Goal: Use online tool/utility: Utilize a website feature to perform a specific function

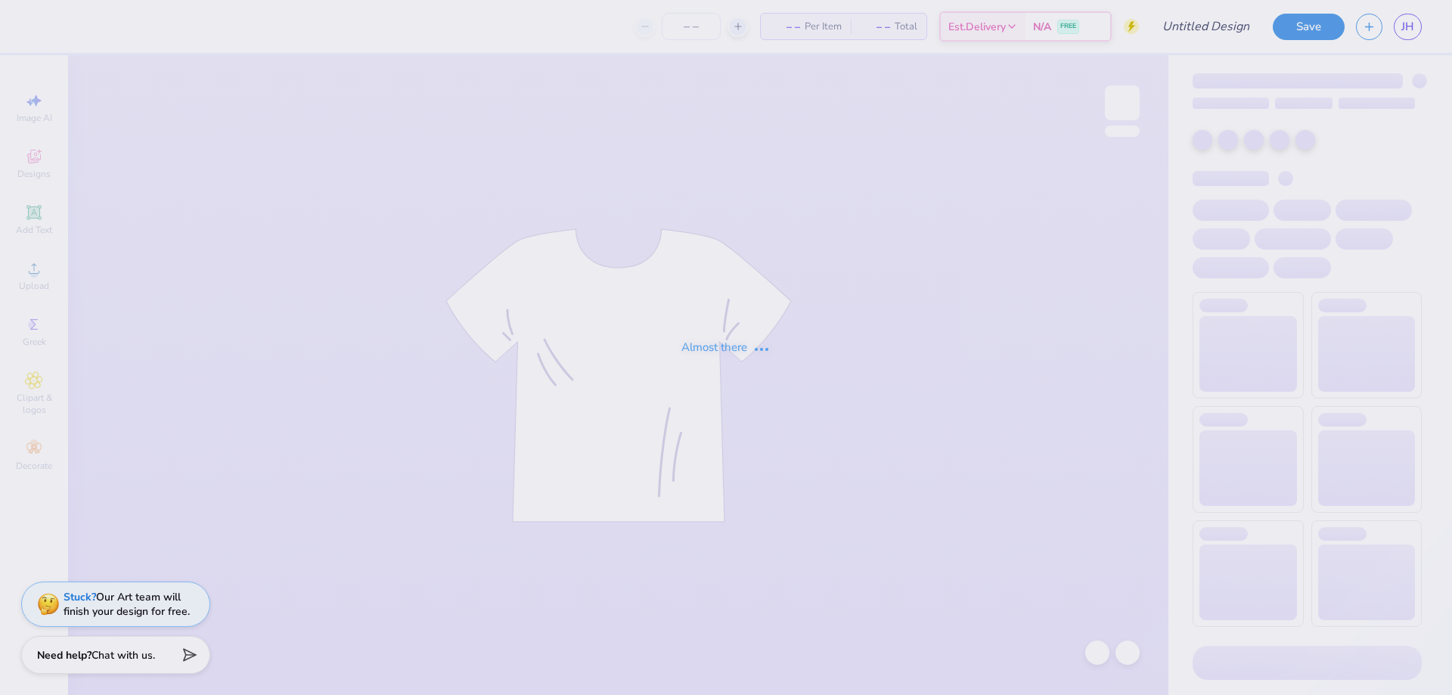
type input "Fall rush"
type input "50"
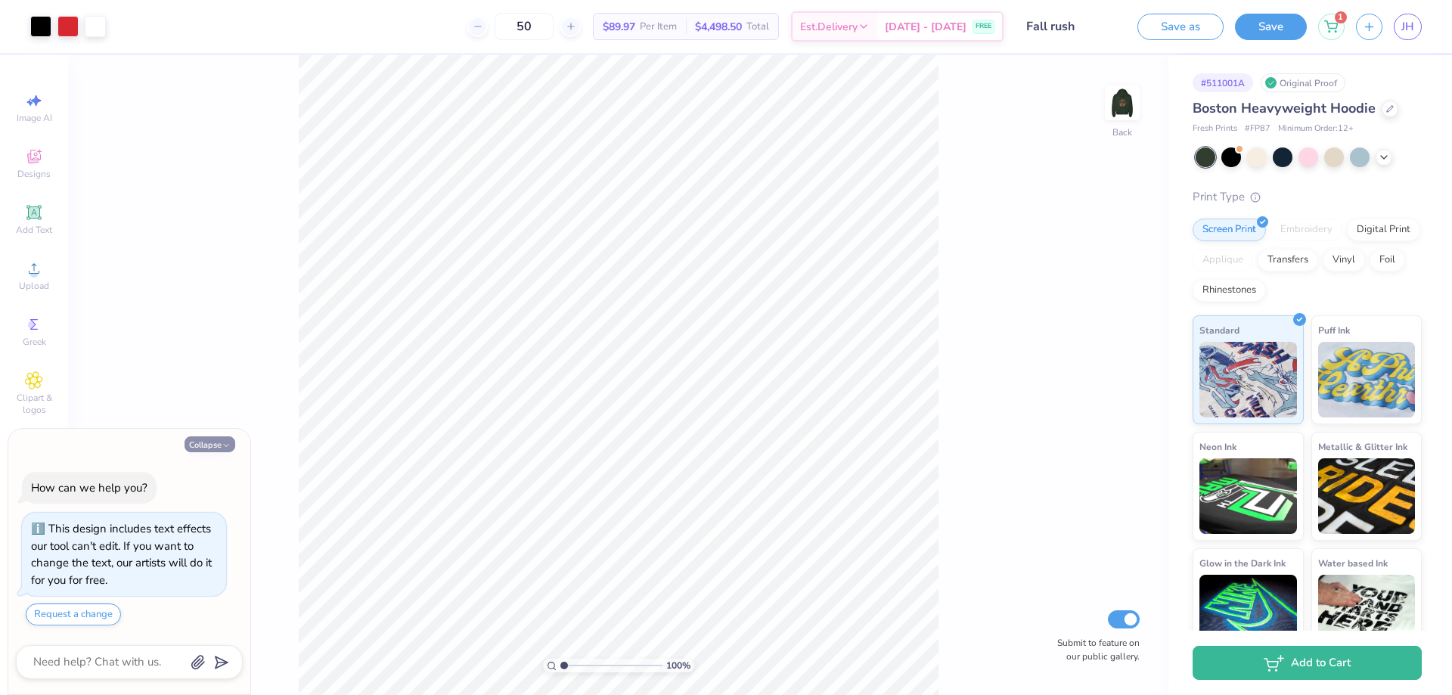
click at [214, 451] on button "Collapse" at bounding box center [210, 444] width 51 height 16
type textarea "x"
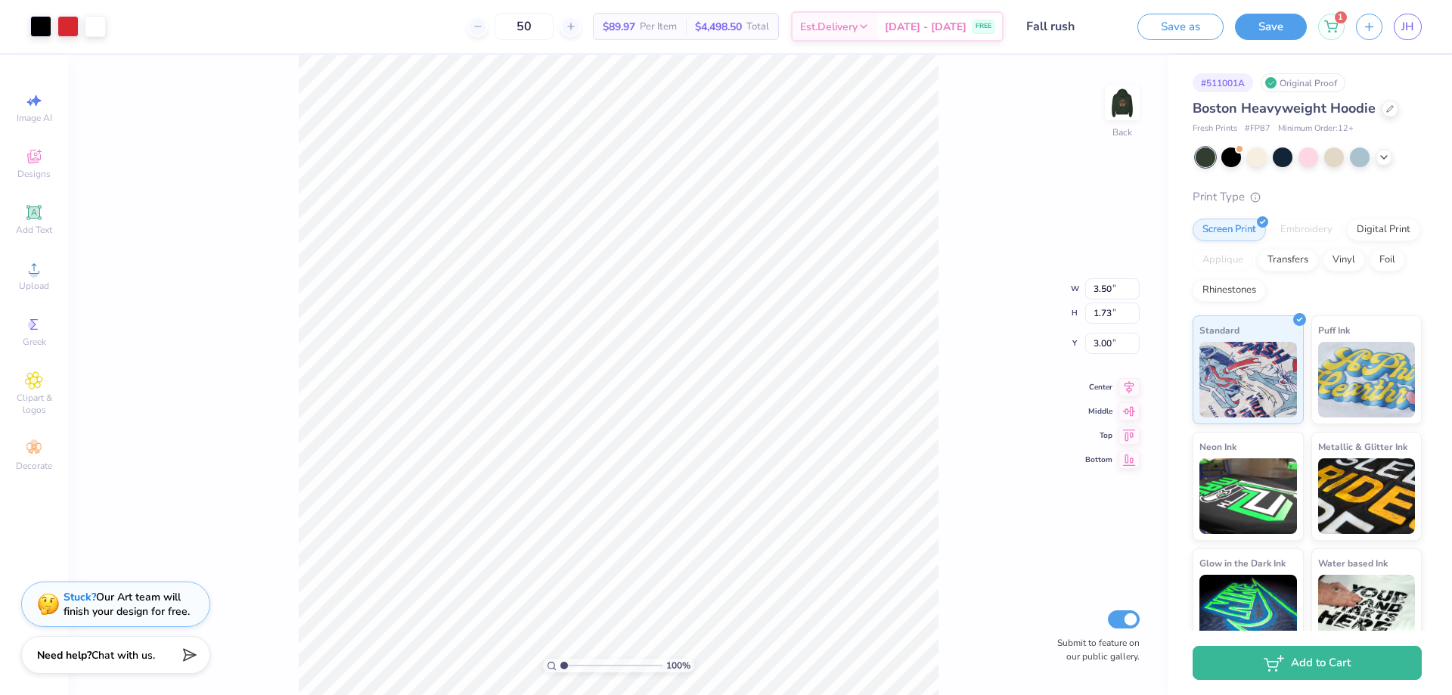
type input "4.16"
type input "2.05"
click at [995, 219] on div "100 % Back W 4.16 4.16 " H 2.05 2.05 " Y 3.00 3.00 " Center Middle Top Bottom S…" at bounding box center [618, 375] width 1101 height 640
type input "1.56"
type textarea "x"
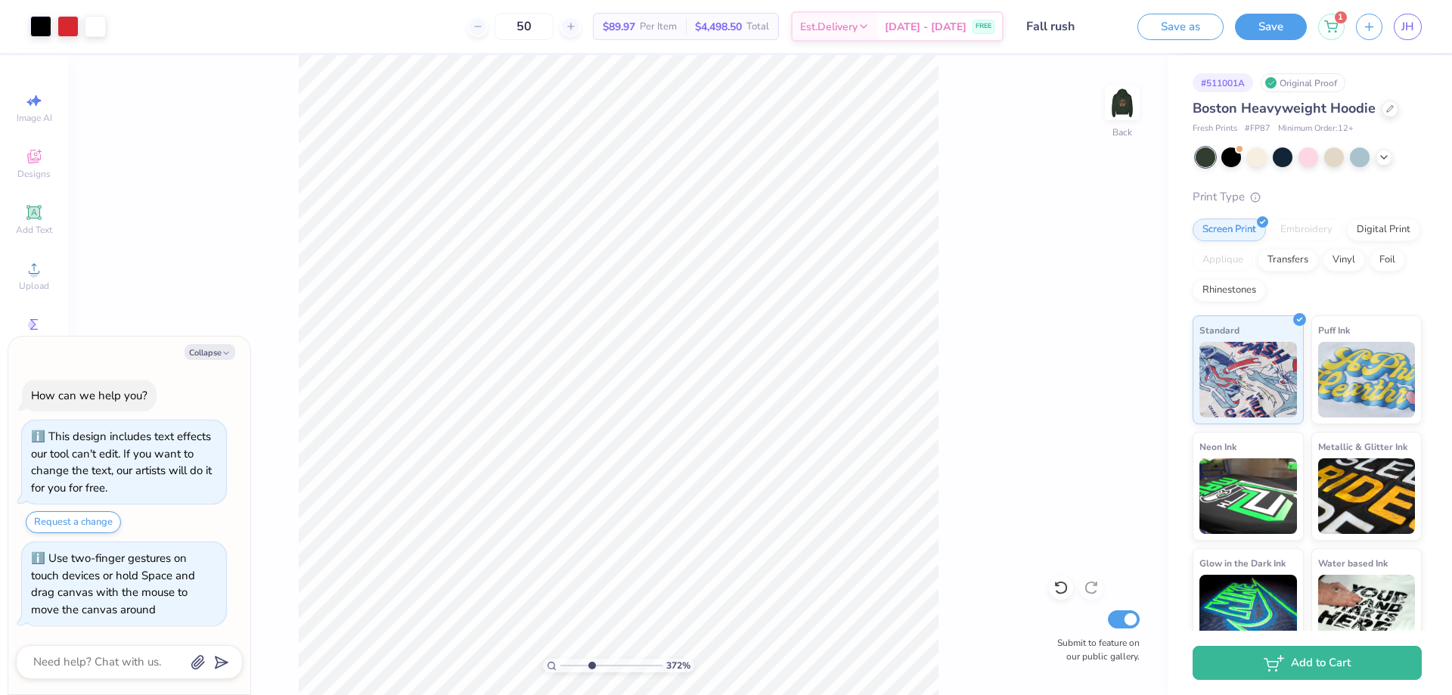
drag, startPoint x: 570, startPoint y: 665, endPoint x: 592, endPoint y: 666, distance: 22.0
click at [592, 666] on input "range" at bounding box center [612, 666] width 102 height 14
drag, startPoint x: 592, startPoint y: 664, endPoint x: 575, endPoint y: 662, distance: 17.5
click at [575, 662] on input "range" at bounding box center [612, 666] width 102 height 14
drag, startPoint x: 577, startPoint y: 667, endPoint x: 536, endPoint y: 666, distance: 40.9
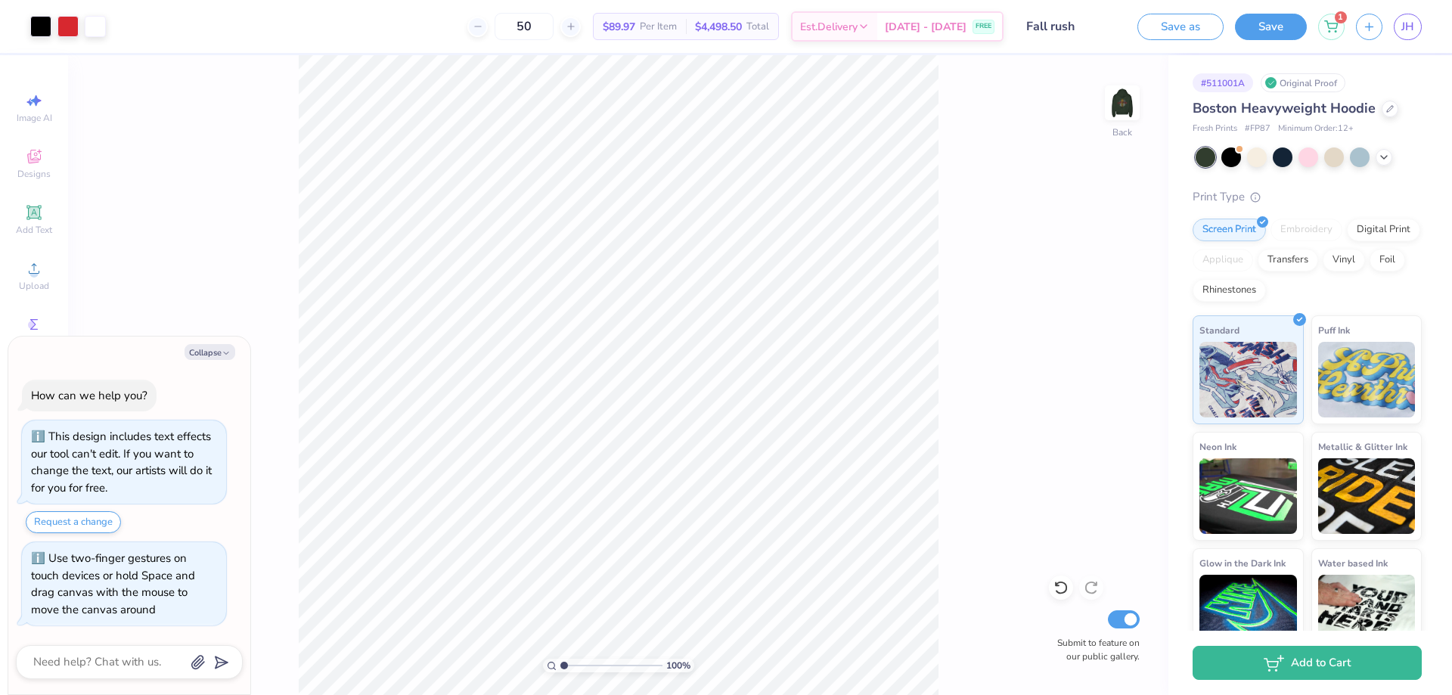
type input "1"
click at [561, 666] on input "range" at bounding box center [612, 666] width 102 height 14
click at [1121, 116] on img at bounding box center [1122, 103] width 61 height 61
type textarea "x"
type input "0.83"
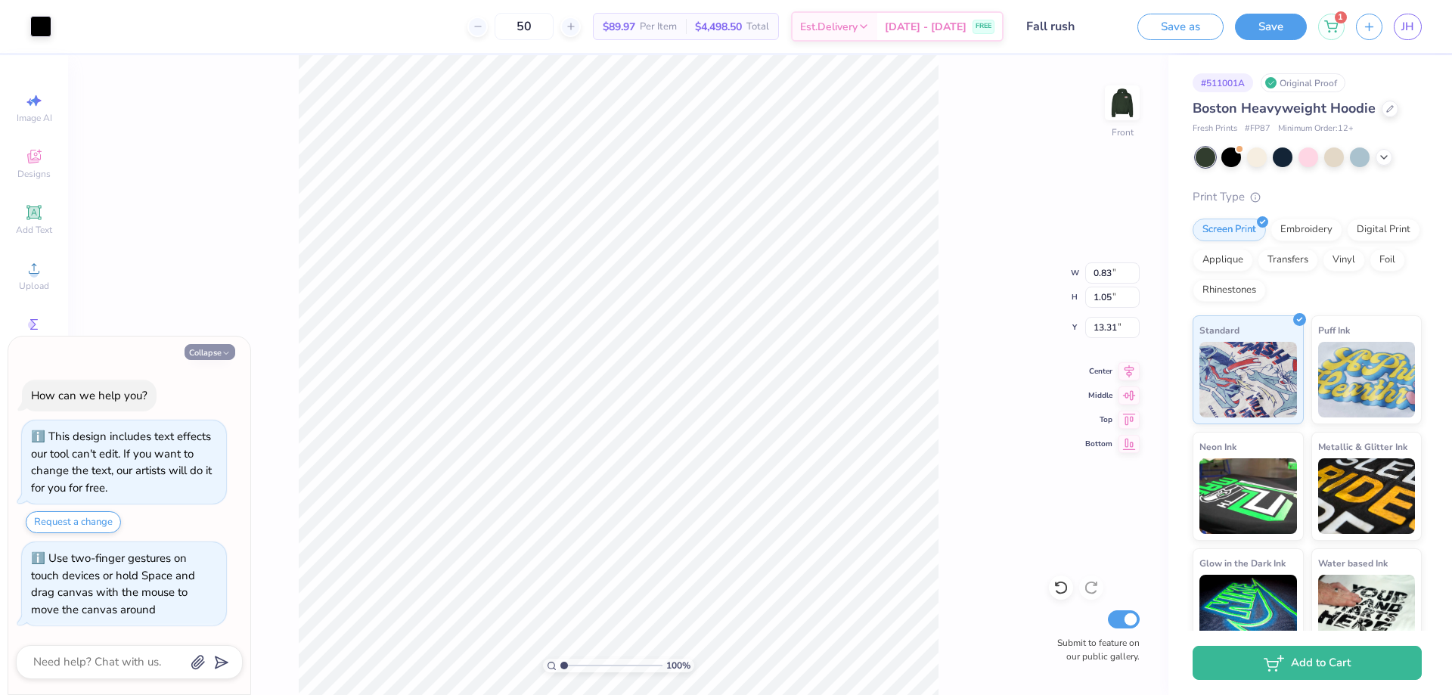
type input "1.05"
type input "13.31"
click at [226, 353] on icon "button" at bounding box center [226, 353] width 9 height 9
type textarea "x"
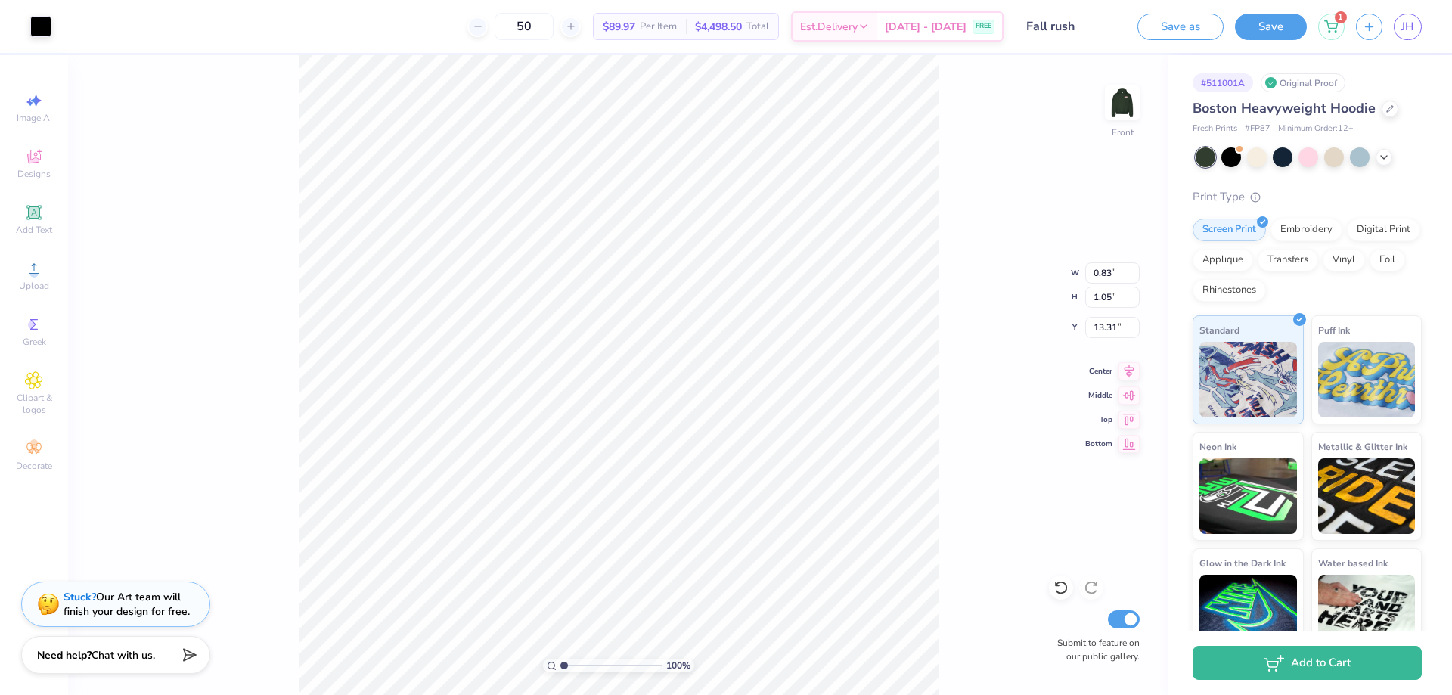
type input "0.99"
type input "1.04"
type input "13.32"
type input "0.50"
type input "0.52"
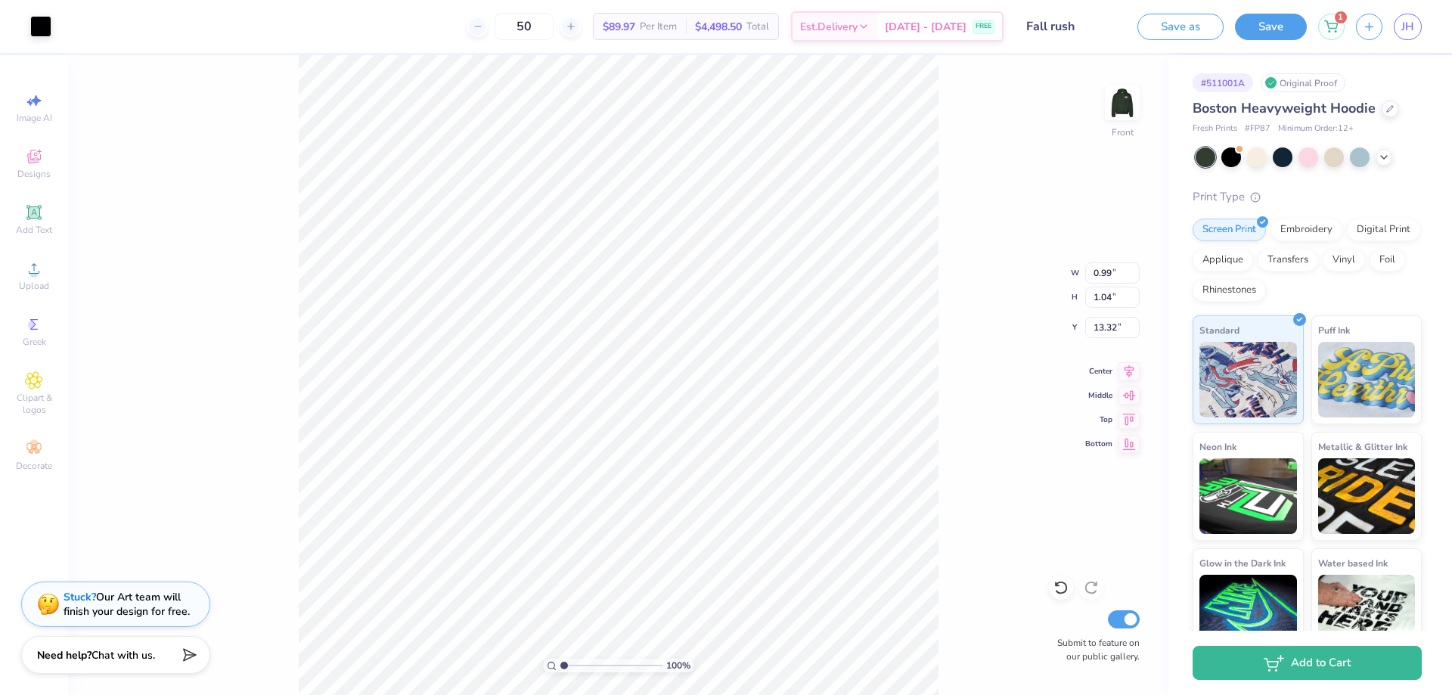
type input "13.84"
type input "1.22"
type input "1.07"
type input "13.31"
click at [977, 191] on div "100 % Front Submit to feature on our public gallery." at bounding box center [618, 375] width 1101 height 640
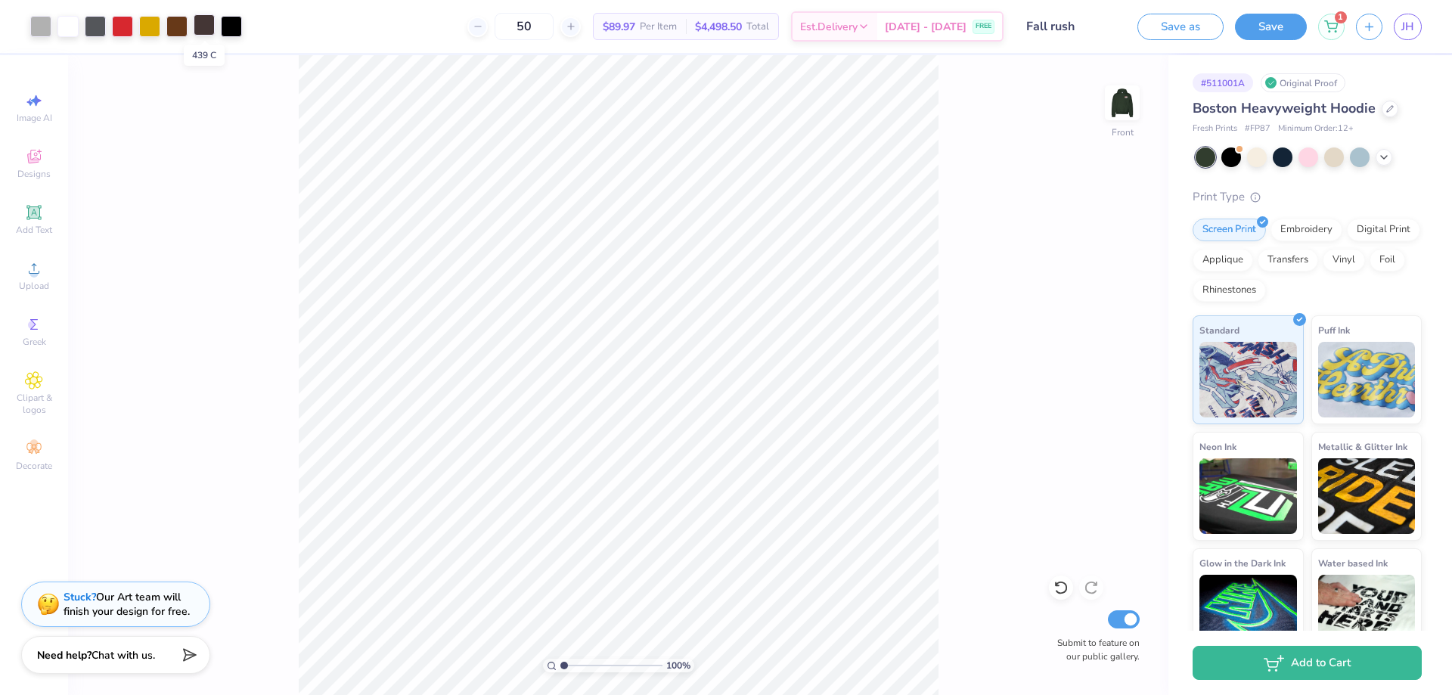
click at [206, 22] on div at bounding box center [204, 24] width 21 height 21
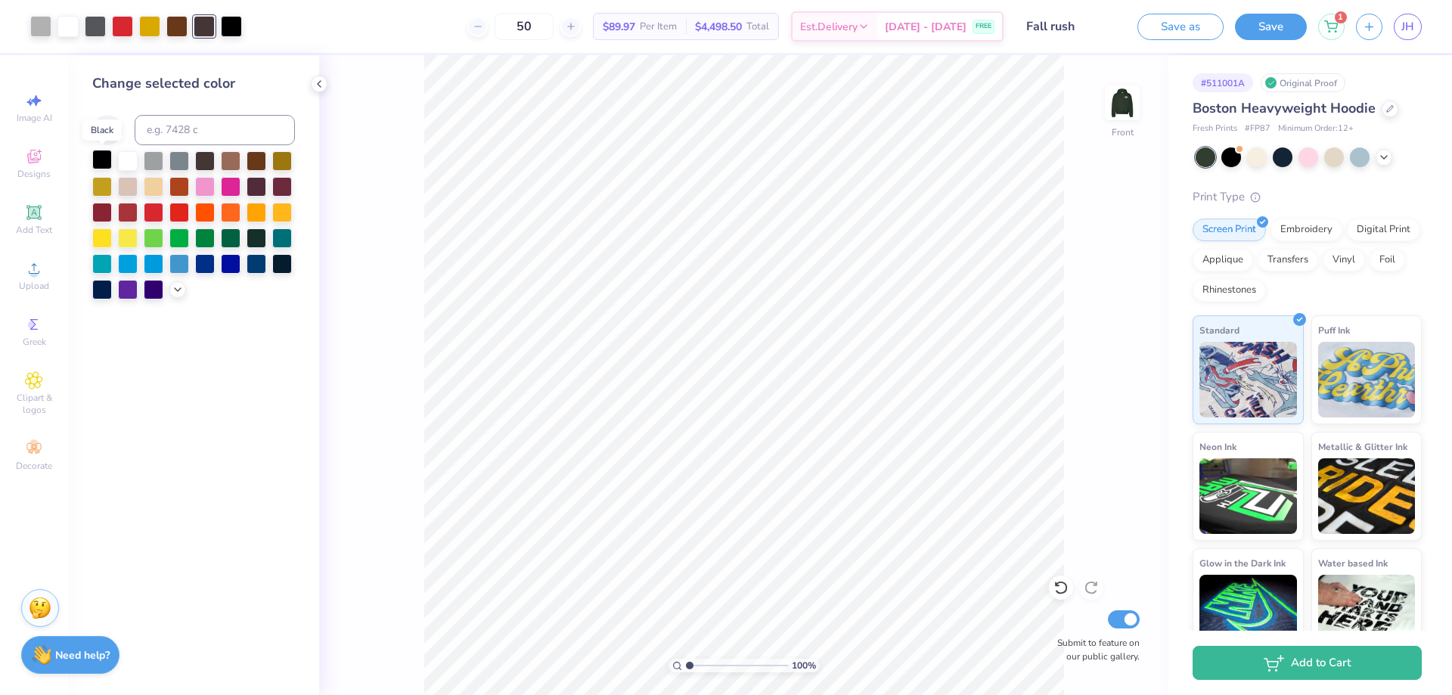
click at [104, 162] on div at bounding box center [102, 160] width 20 height 20
click at [362, 89] on div "100 % Front Submit to feature on our public gallery." at bounding box center [744, 375] width 850 height 640
click at [318, 84] on icon at bounding box center [319, 84] width 12 height 12
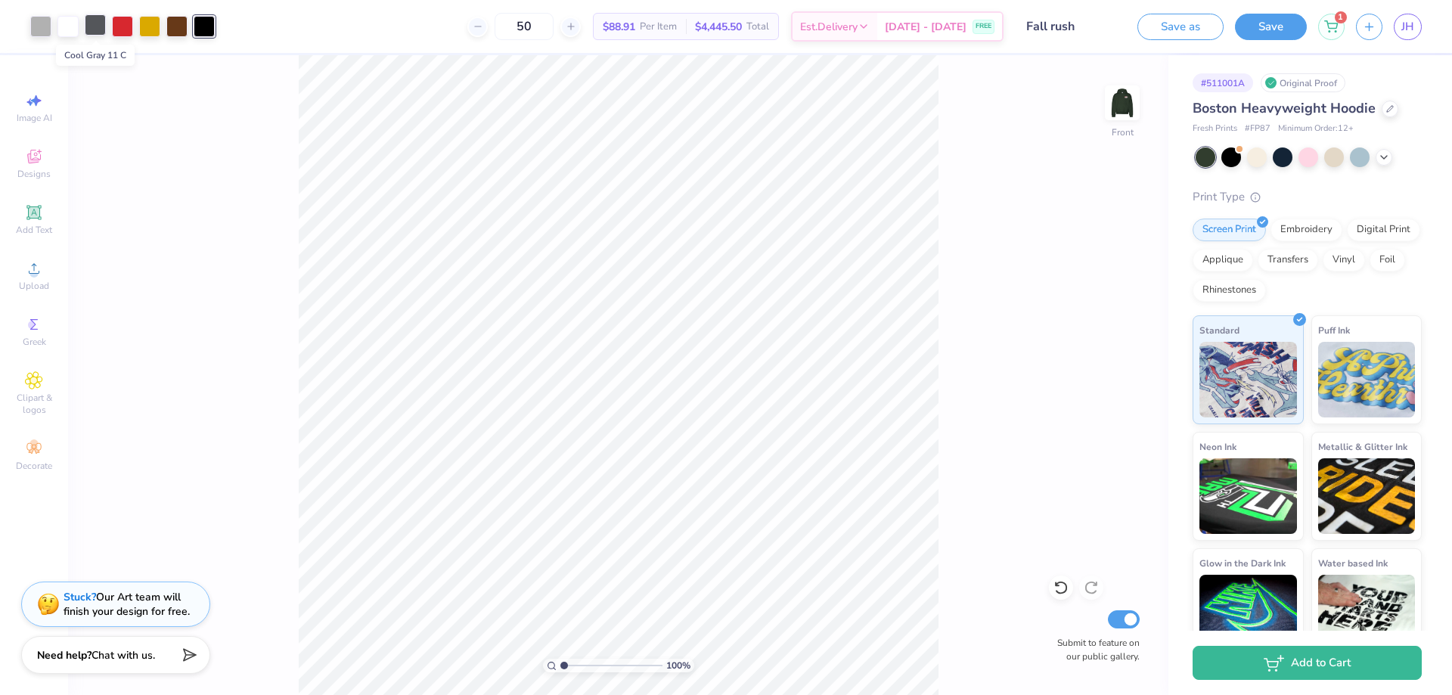
click at [100, 26] on div at bounding box center [95, 24] width 21 height 21
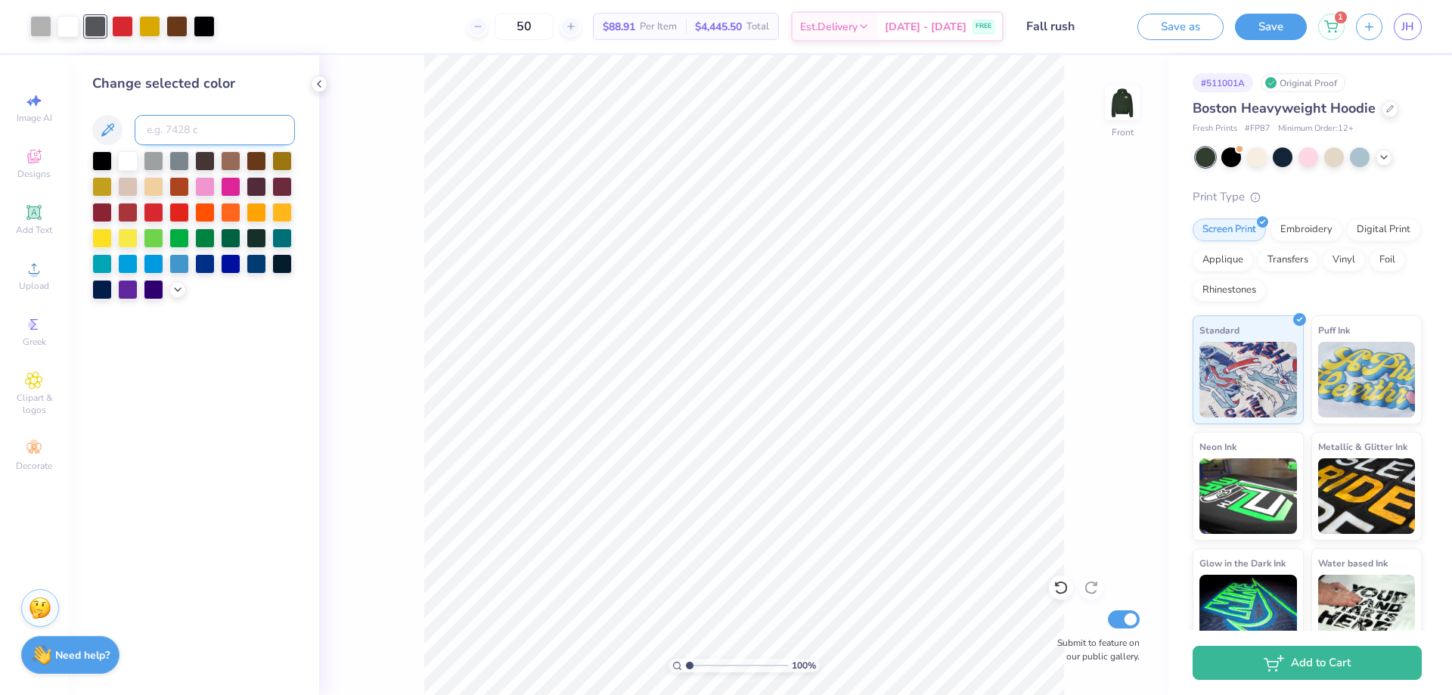
click at [185, 135] on input at bounding box center [215, 130] width 160 height 30
type input "Cool Gray 5"
type input "C"
click at [318, 81] on icon at bounding box center [319, 84] width 12 height 12
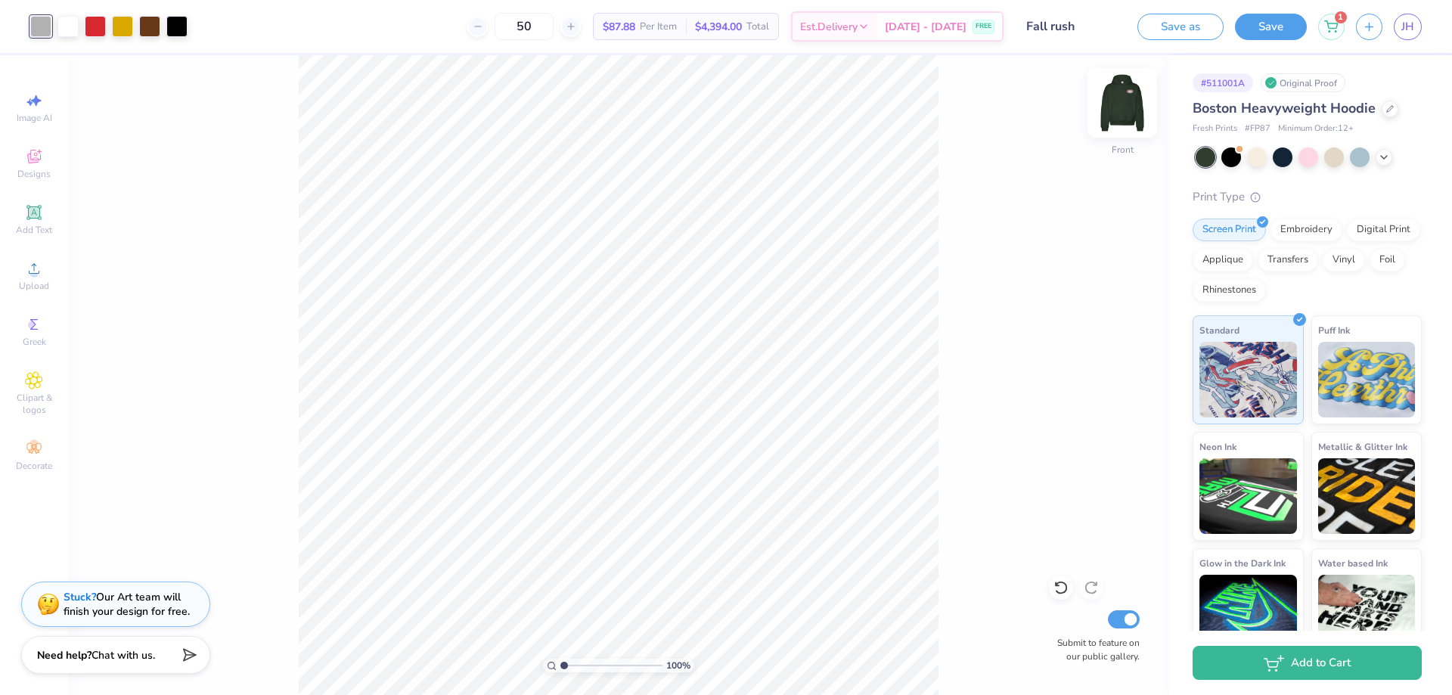
click at [1111, 110] on img at bounding box center [1122, 103] width 61 height 61
click at [1120, 106] on img at bounding box center [1122, 103] width 61 height 61
click at [1122, 104] on img at bounding box center [1122, 103] width 61 height 61
click at [1005, 374] on div "100 % Front W 11.28 11.28 " H 12.38 12.38 " Y 6.00 6.00 " Center Middle Top Bot…" at bounding box center [618, 375] width 1101 height 640
click at [1134, 92] on img at bounding box center [1122, 103] width 61 height 61
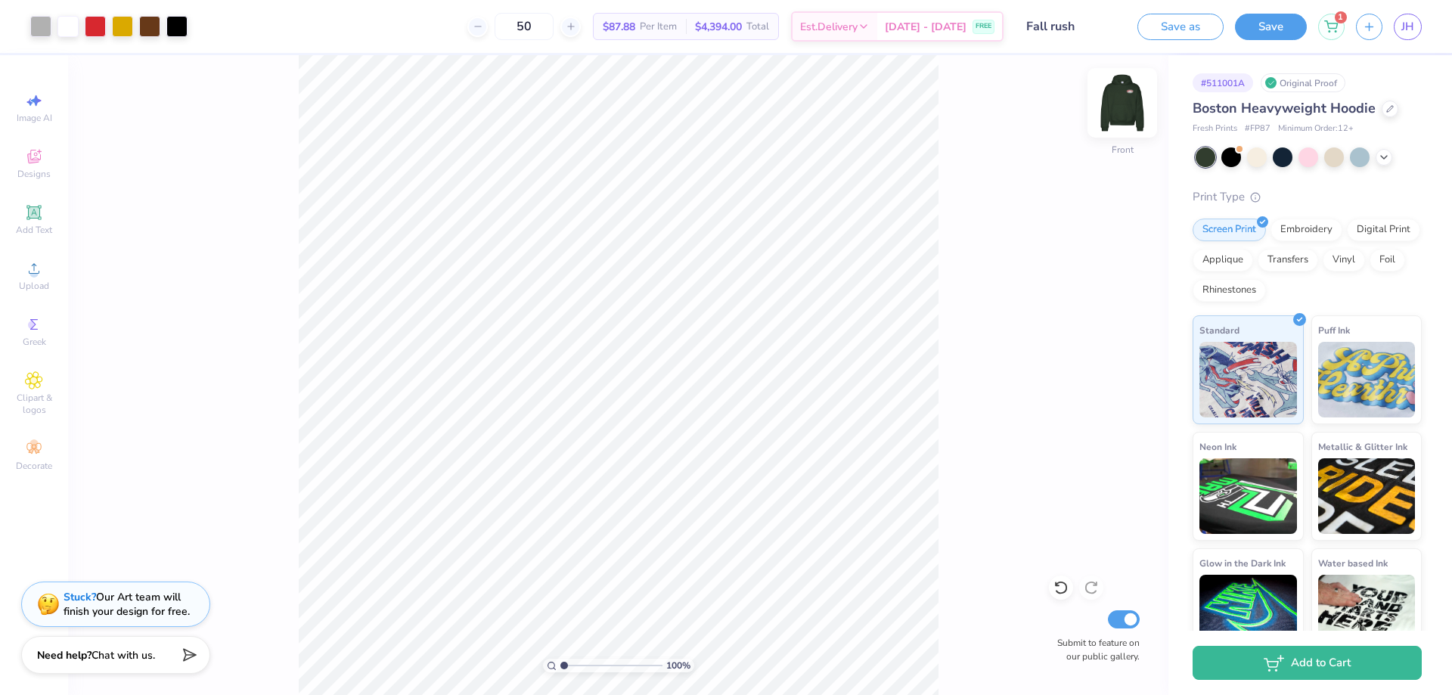
click at [1121, 90] on img at bounding box center [1122, 103] width 61 height 61
click at [23, 217] on div "Add Text" at bounding box center [34, 219] width 53 height 45
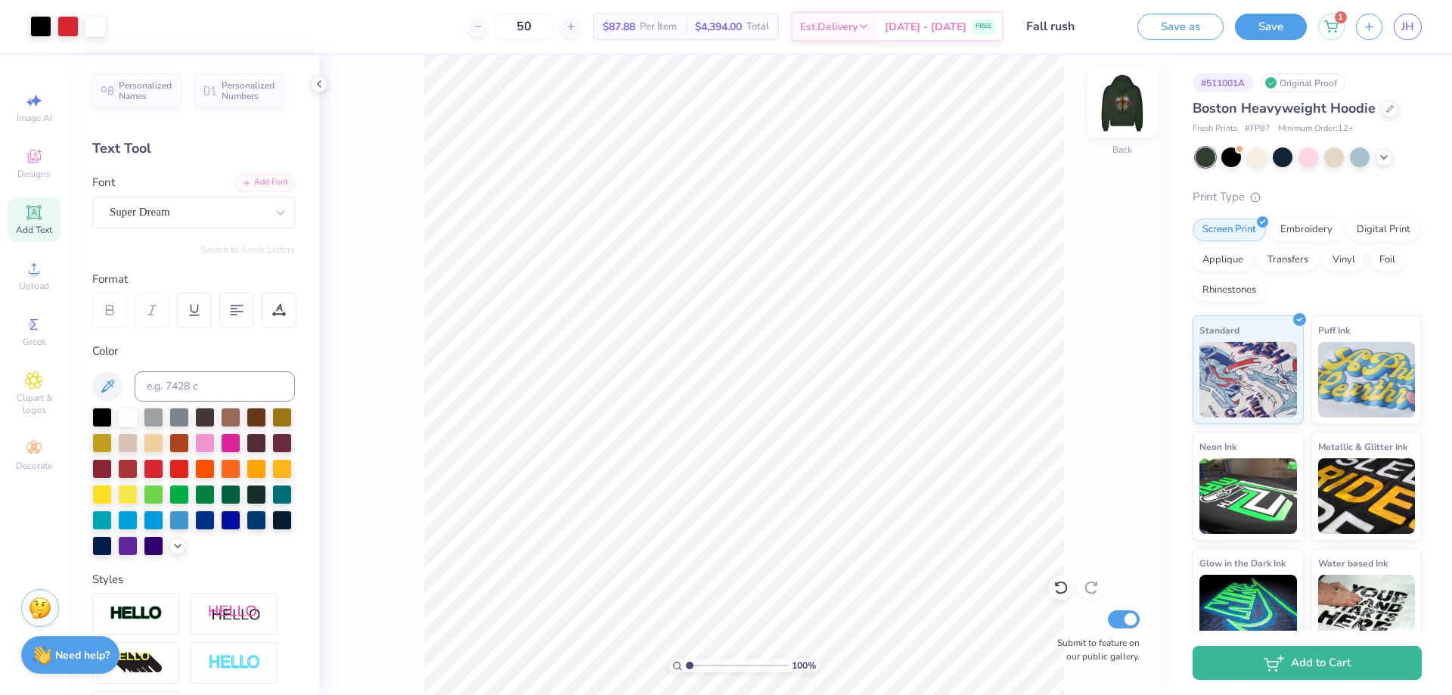
click at [1136, 109] on img at bounding box center [1122, 103] width 61 height 61
type input "3.43"
type input "1.18"
type input "13.25"
click at [168, 210] on div "Super Dream" at bounding box center [187, 211] width 159 height 23
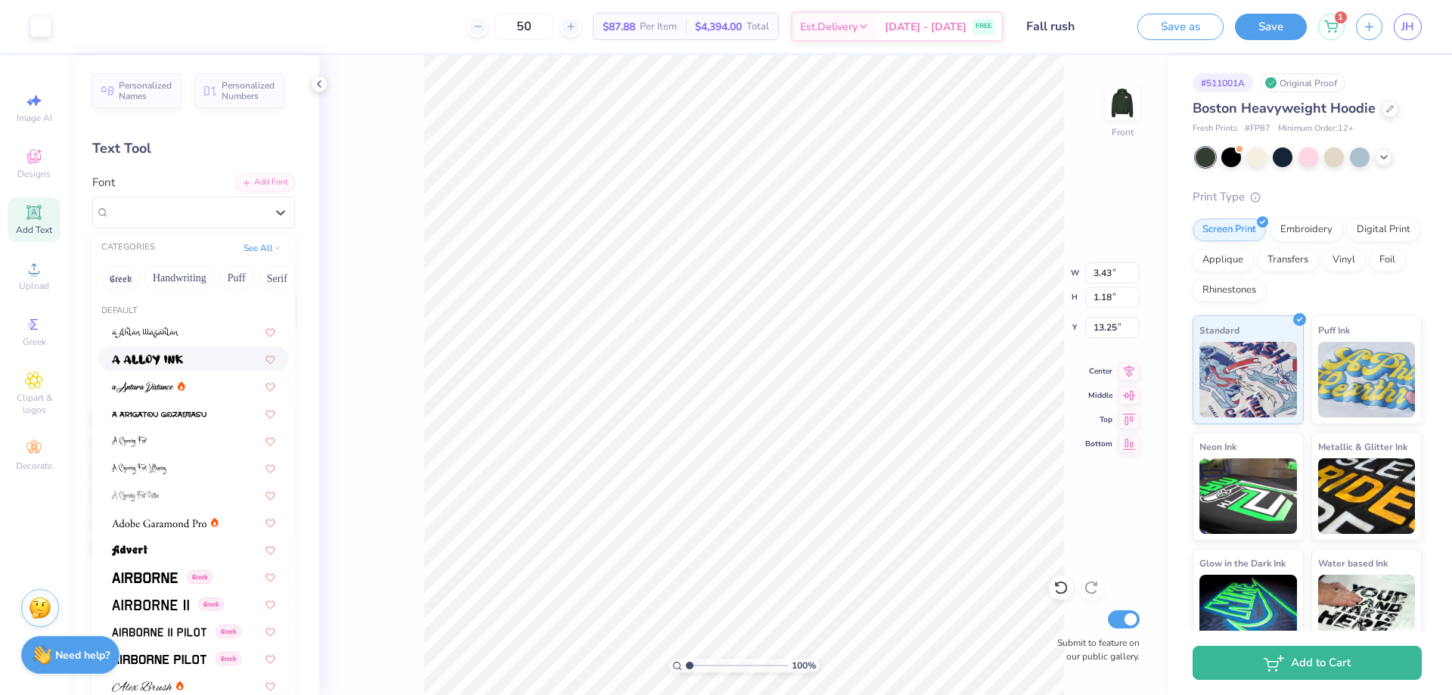
click at [163, 356] on img at bounding box center [147, 360] width 71 height 11
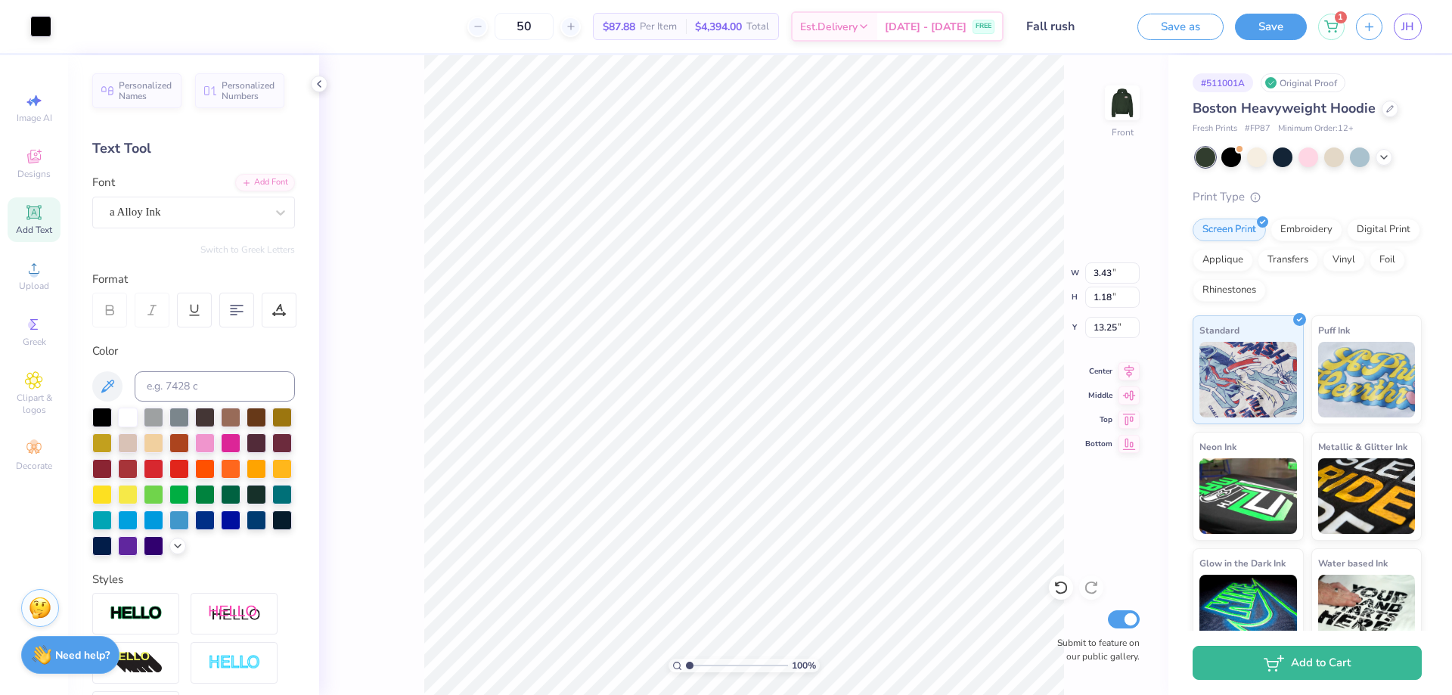
type input "0.99"
type input "1.04"
type input "13.32"
click at [1009, 285] on div "100 % Front W 0.99 0.99 " H 1.04 1.04 " Y 13.32 13.32 " Center Middle Top Botto…" at bounding box center [744, 375] width 850 height 640
click at [397, 310] on div "100 % Front W 0.99 0.99 " H 1.04 1.04 " Y 13.32 13.32 " Center Middle Top Botto…" at bounding box center [744, 375] width 850 height 640
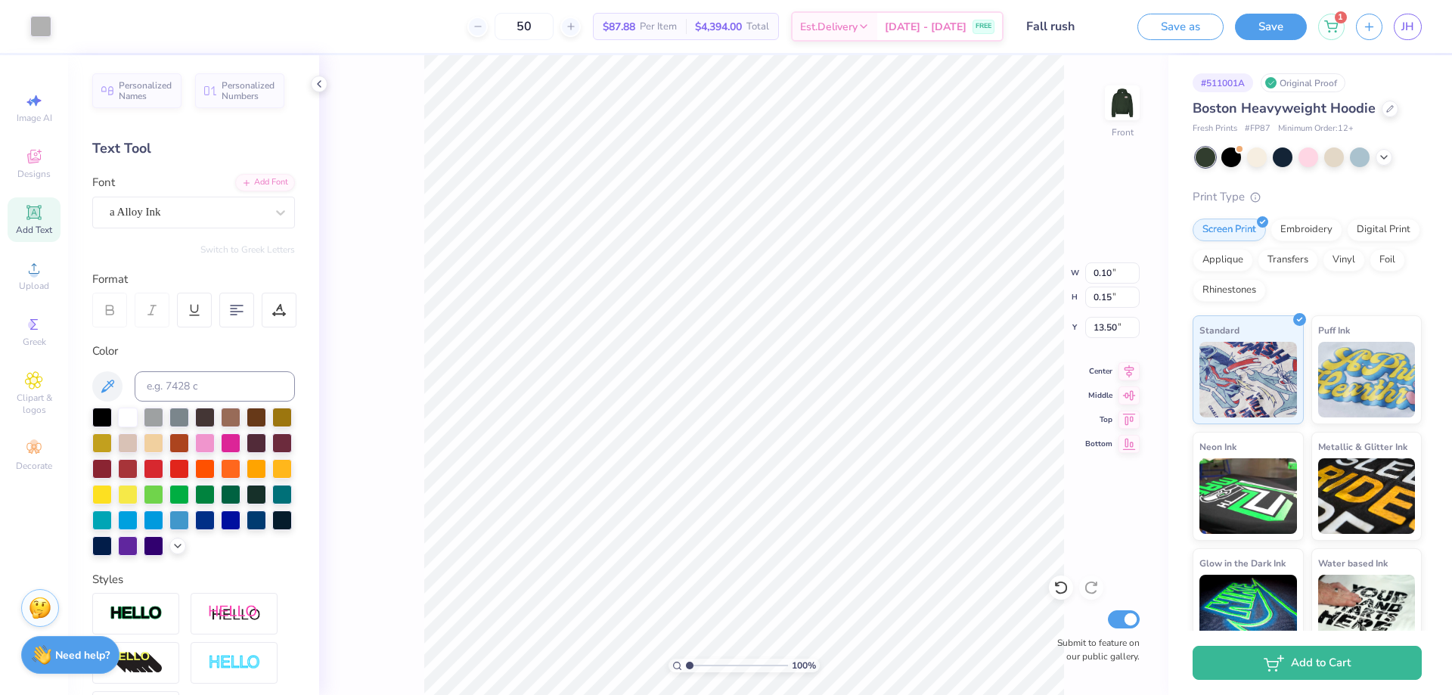
type input "0.50"
type input "0.52"
type input "13.84"
click at [1057, 586] on icon at bounding box center [1057, 584] width 3 height 3
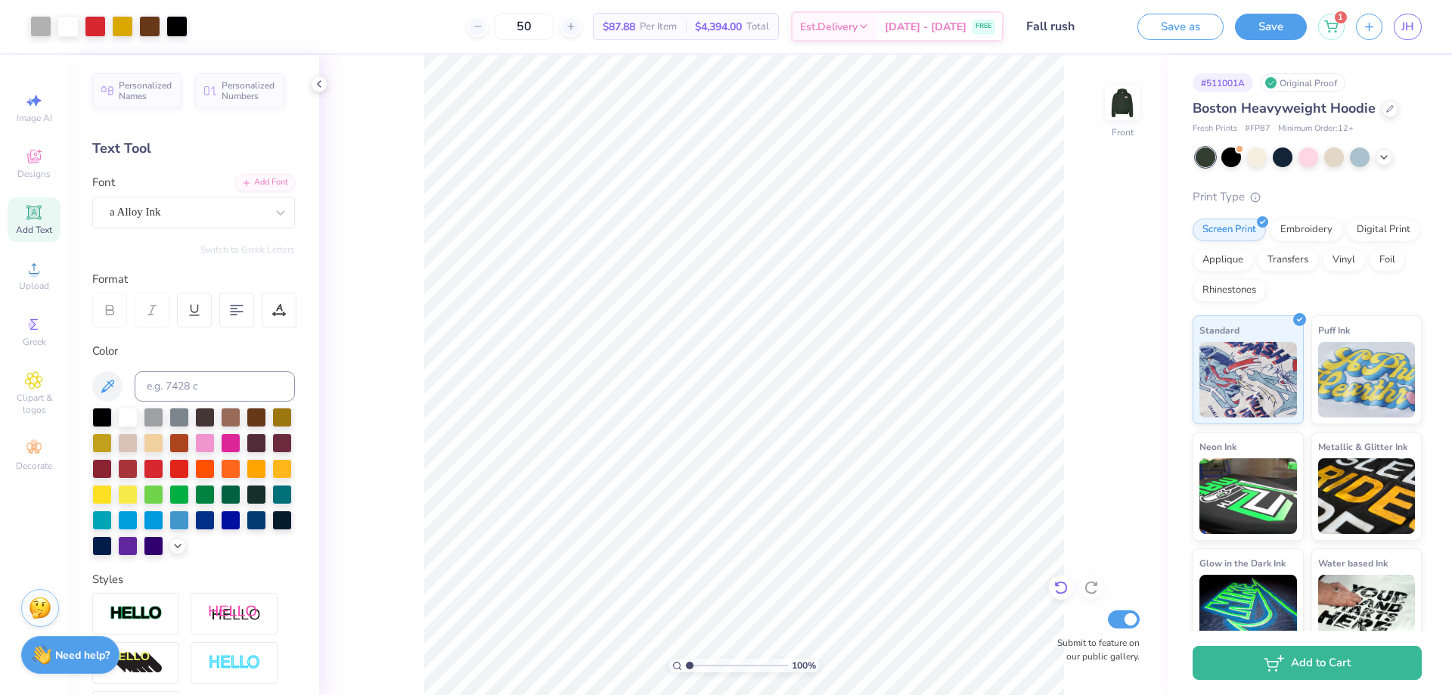
click at [1057, 586] on icon at bounding box center [1057, 584] width 3 height 3
click at [86, 639] on div "Need help? Chat with us." at bounding box center [70, 653] width 98 height 38
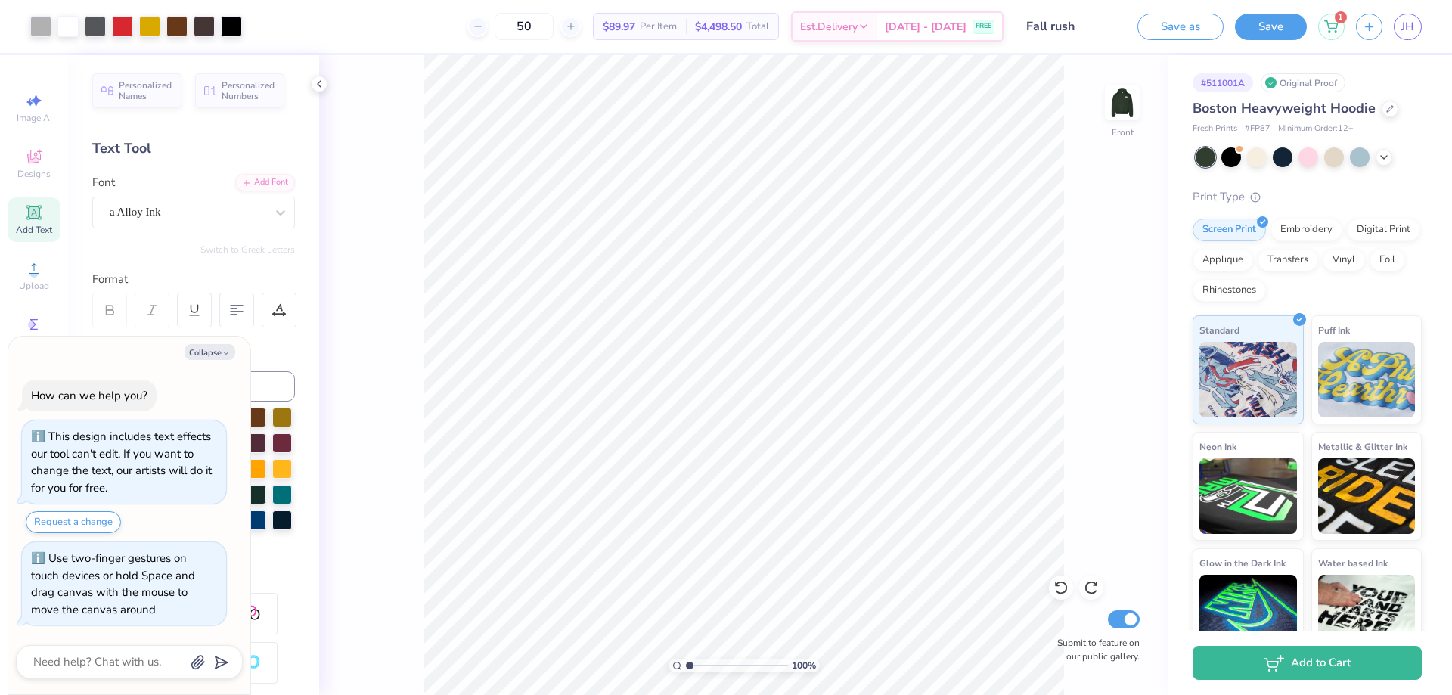
click at [212, 343] on div "Collapse How can we help you? This design includes text effects our tool can't …" at bounding box center [129, 516] width 242 height 359
click at [210, 356] on button "Collapse" at bounding box center [210, 352] width 51 height 16
type textarea "x"
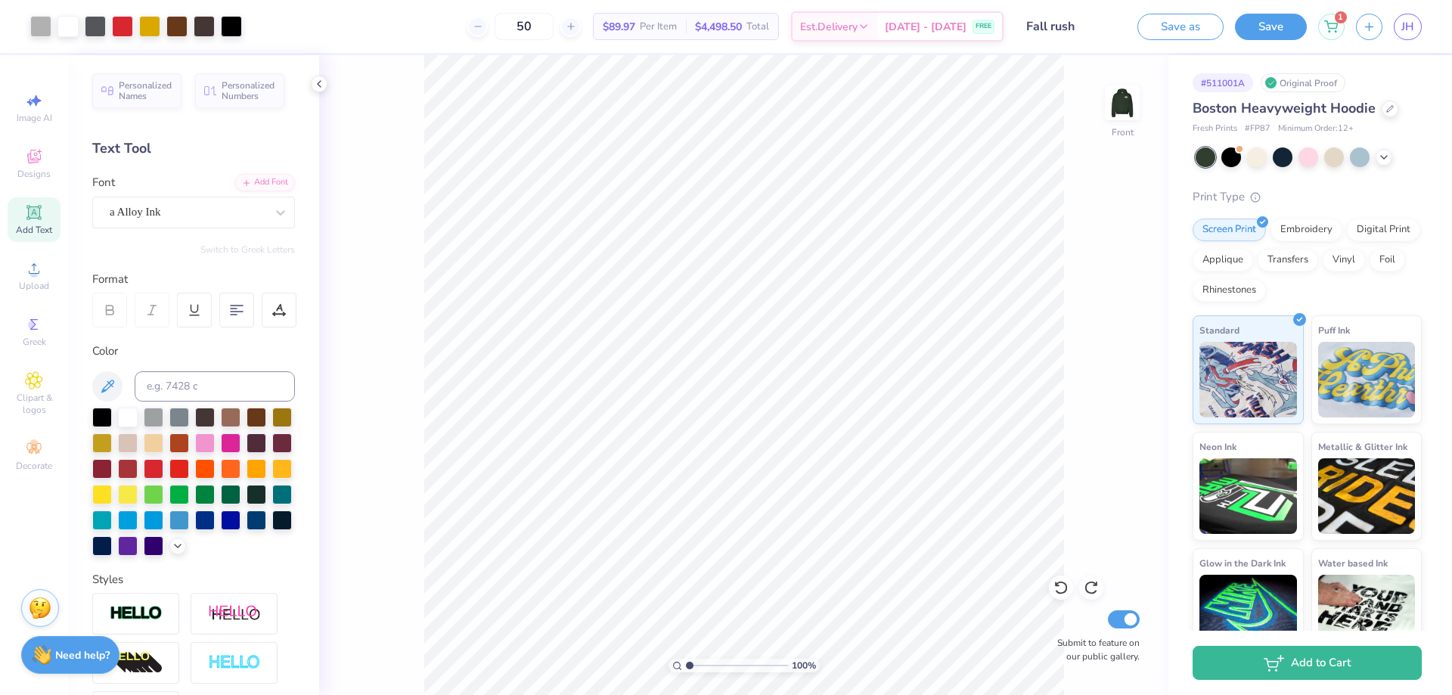
click at [415, 337] on div "100 % Front Submit to feature on our public gallery." at bounding box center [744, 375] width 850 height 640
click at [1277, 27] on button "Save" at bounding box center [1271, 24] width 72 height 26
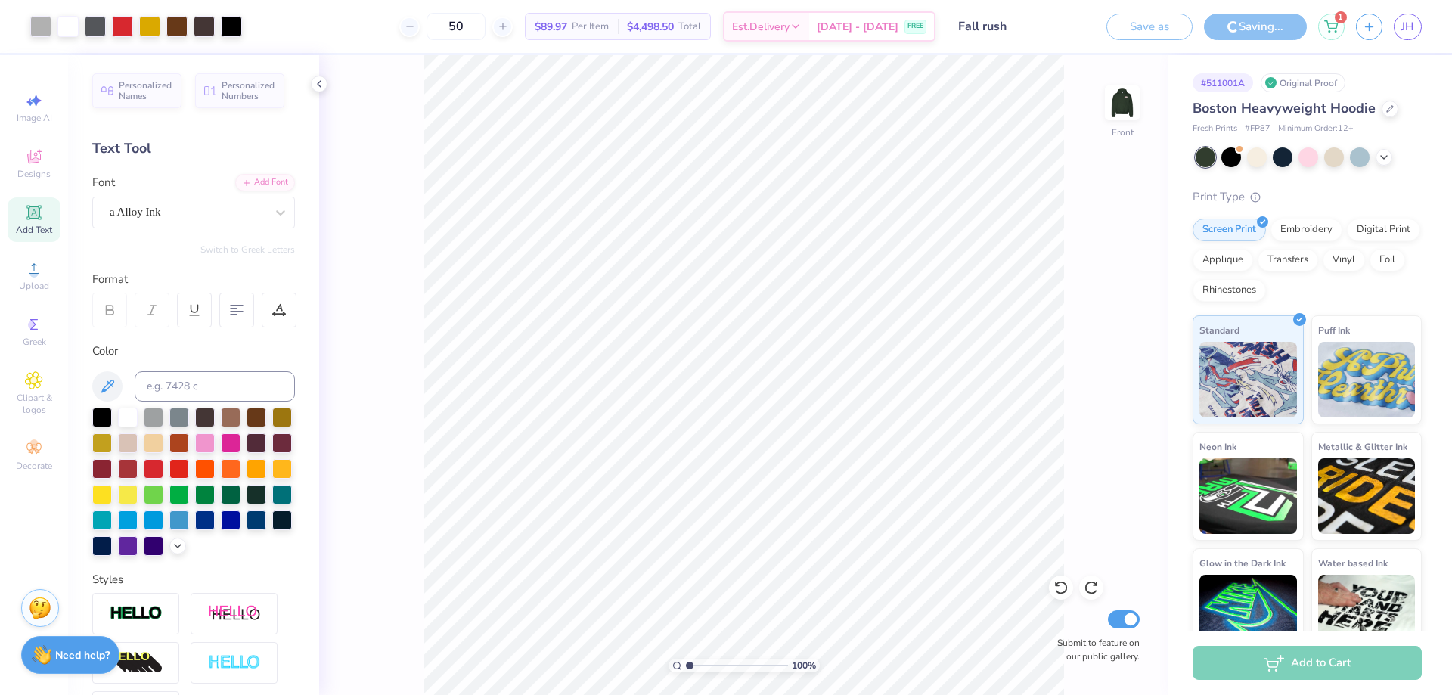
click at [1021, 26] on input "Fall rush" at bounding box center [1021, 26] width 148 height 30
click at [971, 26] on input "Fall rush" at bounding box center [1021, 26] width 148 height 30
click at [992, 29] on input "Fall rush" at bounding box center [1021, 26] width 148 height 30
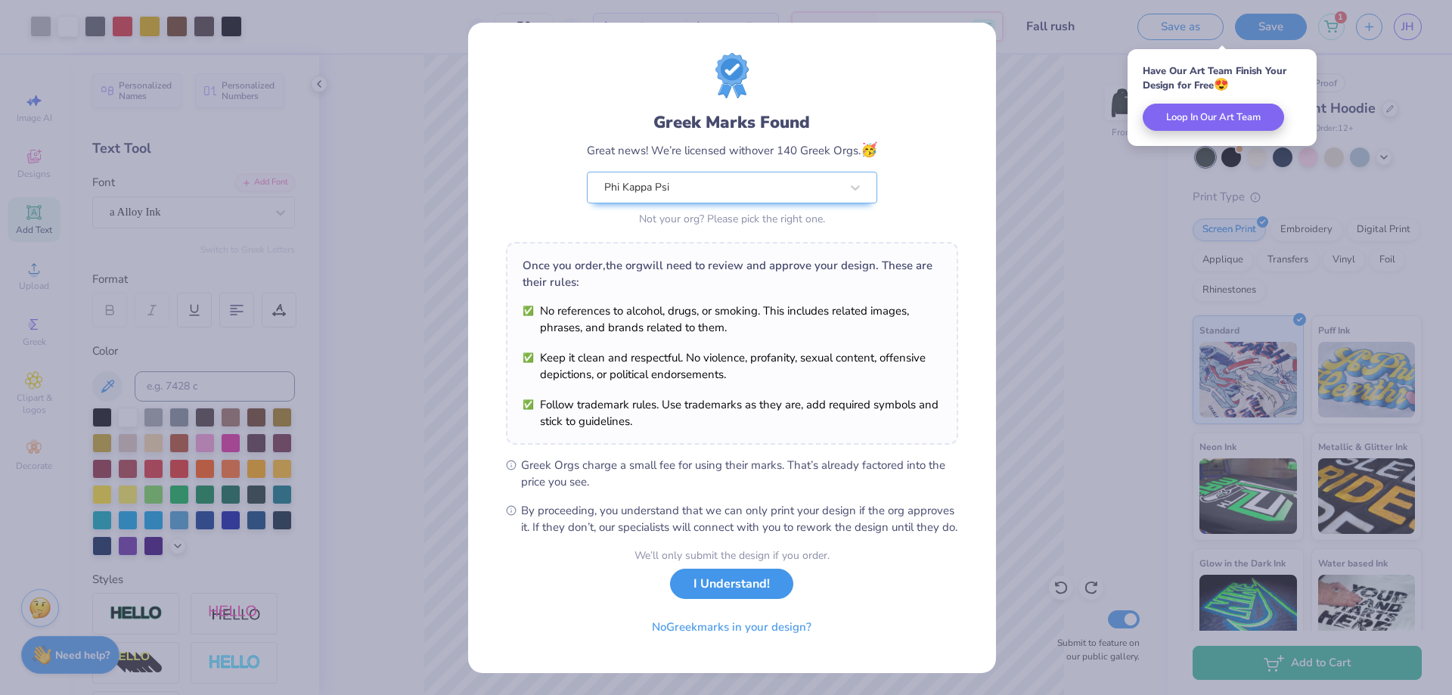
click at [704, 593] on button "I Understand!" at bounding box center [731, 584] width 123 height 31
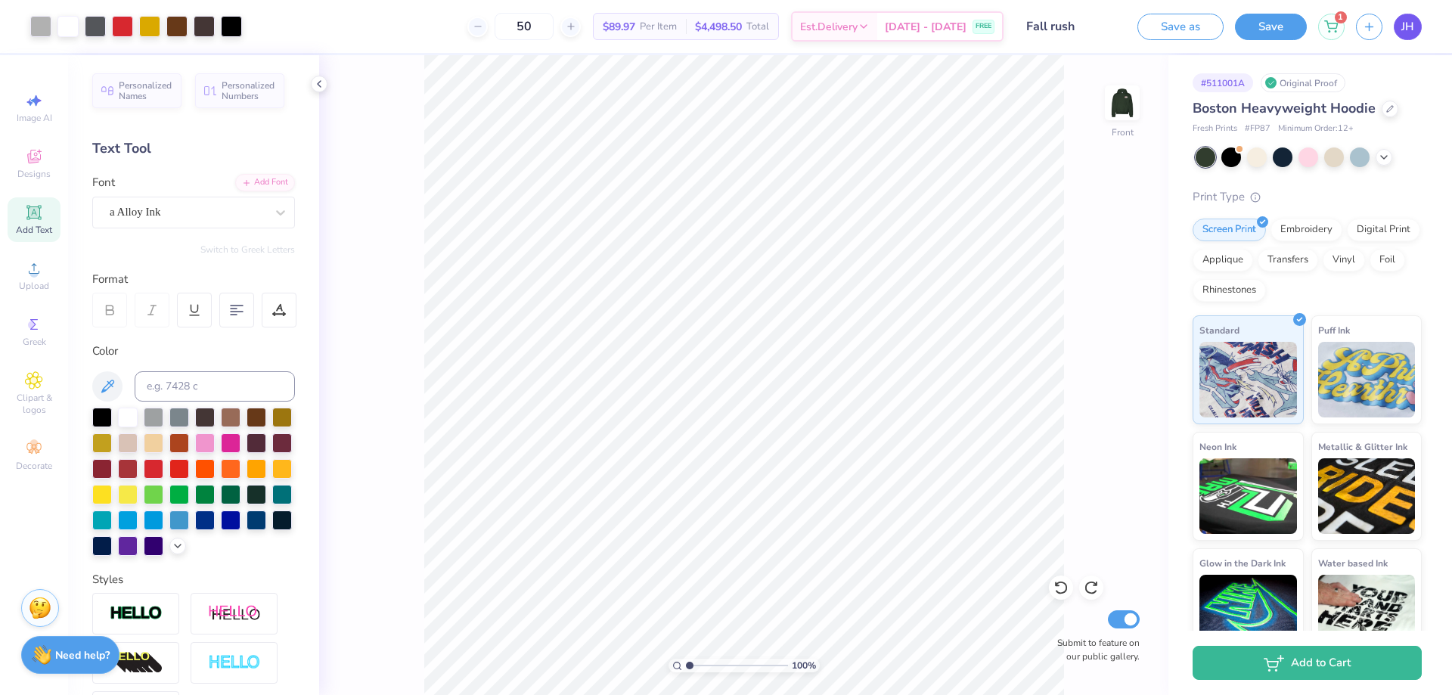
click at [1406, 25] on span "JH" at bounding box center [1408, 26] width 13 height 17
